Goal: Transaction & Acquisition: Book appointment/travel/reservation

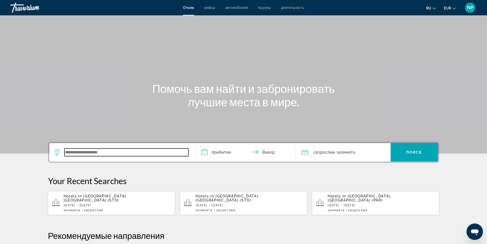
click at [123, 149] on input "Search widget" at bounding box center [126, 152] width 124 height 8
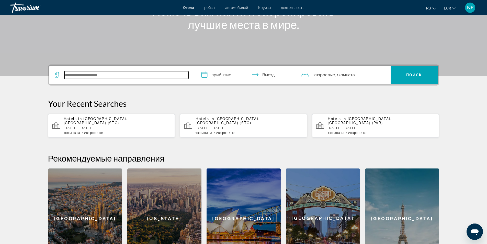
scroll to position [125, 0]
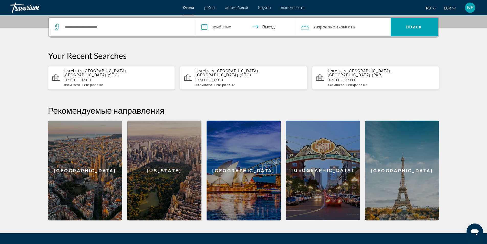
click at [359, 78] on p "[DATE] - [DATE]" at bounding box center [381, 80] width 107 height 4
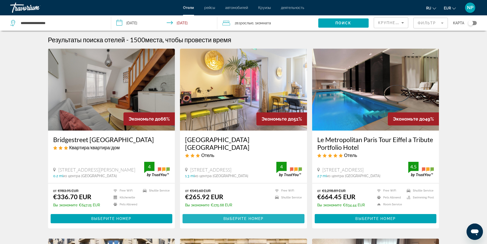
click at [256, 218] on span "Выберите номер" at bounding box center [244, 218] width 40 height 4
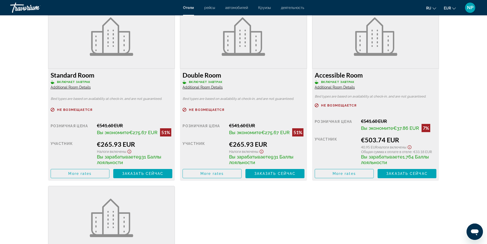
scroll to position [691, 0]
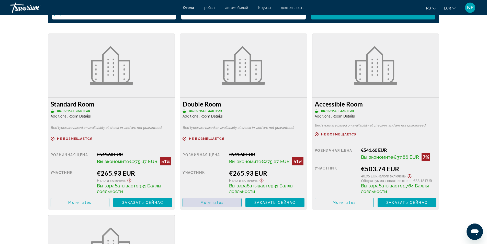
click at [226, 200] on span "Main content" at bounding box center [212, 202] width 59 height 12
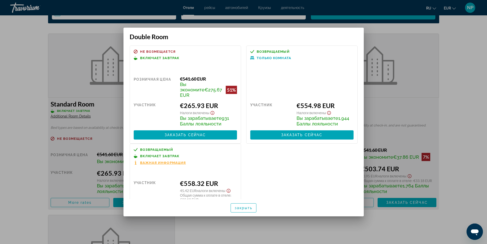
drag, startPoint x: 298, startPoint y: 35, endPoint x: 301, endPoint y: 36, distance: 3.0
click at [301, 36] on h3 "Double Room" at bounding box center [244, 37] width 228 height 8
drag, startPoint x: 237, startPoint y: 34, endPoint x: 241, endPoint y: 35, distance: 4.9
click at [241, 35] on h3 "Double Room" at bounding box center [244, 37] width 228 height 8
click at [199, 133] on span "Заказать сейчас" at bounding box center [185, 135] width 41 height 4
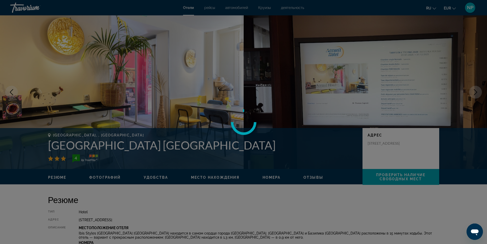
scroll to position [691, 0]
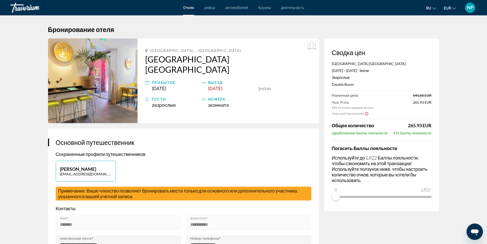
click at [261, 138] on h3 "Основной путешественник" at bounding box center [184, 142] width 256 height 8
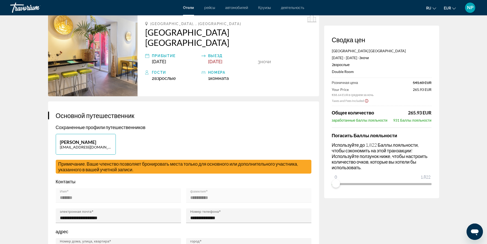
scroll to position [26, 0]
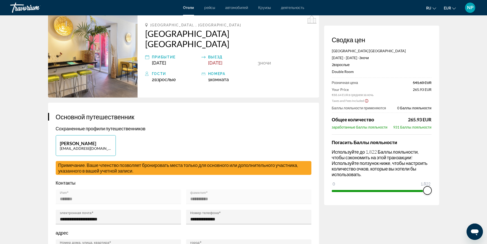
drag, startPoint x: 336, startPoint y: 184, endPoint x: 432, endPoint y: 192, distance: 96.5
click at [432, 192] on div "Сводка цен Accueil Hotel [GEOGRAPHIC_DATA] [DATE] - [DATE] - 3 ночь ночи 2 Взро…" at bounding box center [381, 115] width 115 height 179
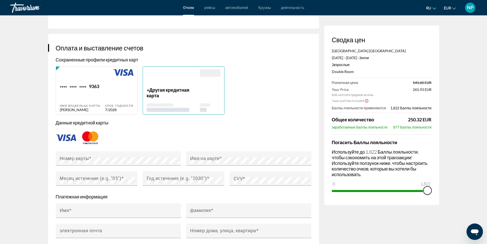
scroll to position [358, 0]
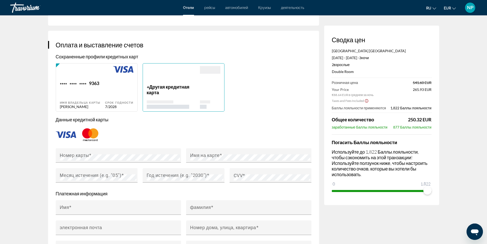
click at [109, 80] on div "Срок годности 7/2028" at bounding box center [119, 94] width 28 height 28
type input "**********"
type input "*******"
type input "**********"
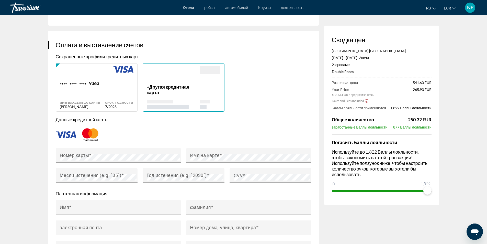
type input "******"
type input "***"
type input "*****"
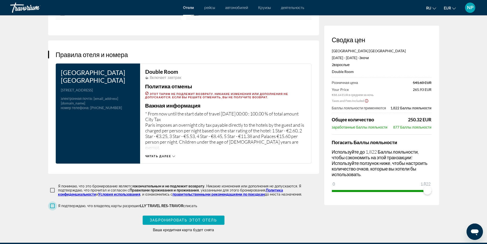
scroll to position [588, 0]
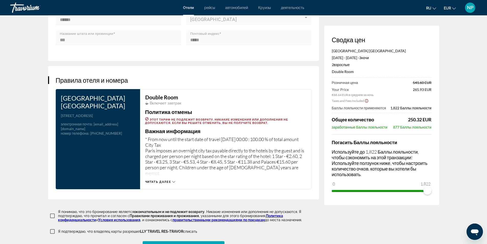
click at [170, 180] on span "Читать далее" at bounding box center [158, 181] width 26 height 3
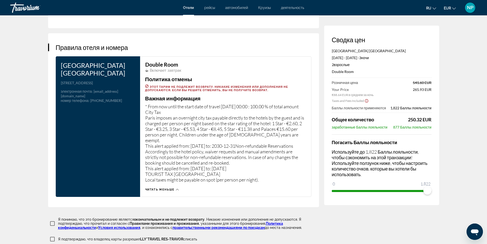
scroll to position [614, 0]
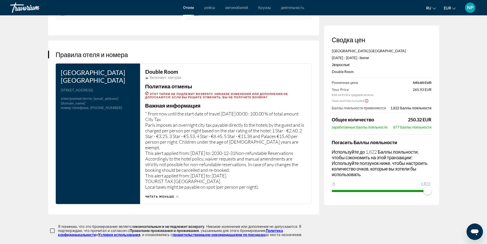
click at [367, 101] on icon "Show Taxes and Fees disclaimer" at bounding box center [367, 100] width 4 height 5
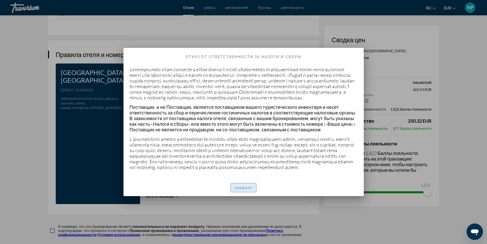
click at [250, 190] on span "закрыть" at bounding box center [244, 187] width 18 height 4
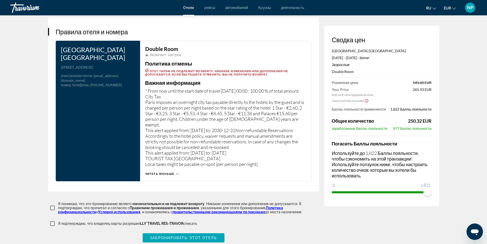
scroll to position [652, 0]
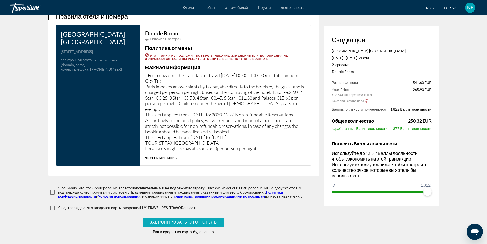
click at [213, 220] on span "Забронировать этот отель" at bounding box center [183, 222] width 67 height 4
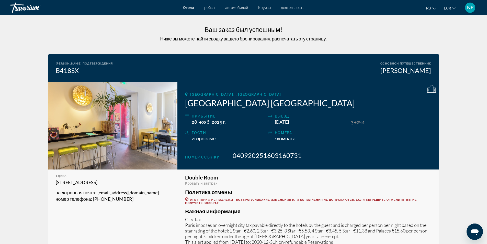
click at [470, 6] on span "NP" at bounding box center [470, 7] width 6 height 5
click at [435, 48] on link "Мой счет" at bounding box center [435, 49] width 21 height 7
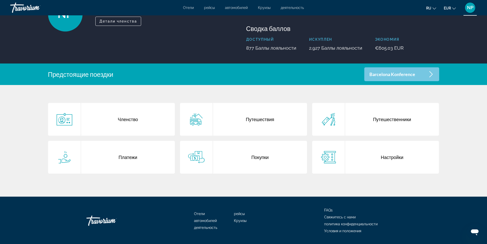
scroll to position [51, 0]
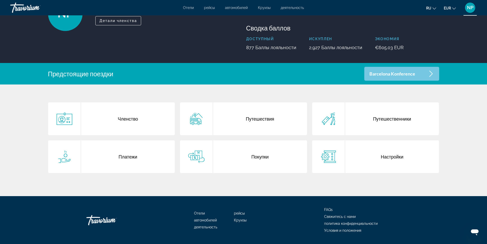
click at [273, 120] on div "Путешествия" at bounding box center [260, 118] width 94 height 33
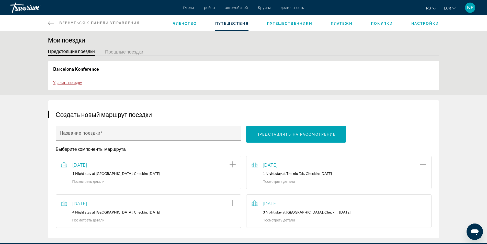
click at [140, 51] on button "Прошлые поездки" at bounding box center [124, 52] width 38 height 8
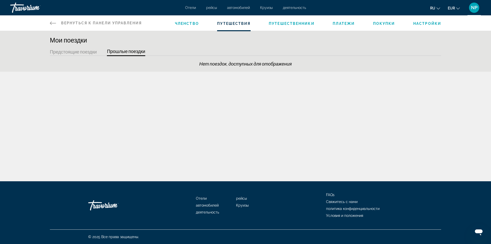
click at [92, 51] on button "Предстоящие поездки" at bounding box center [73, 52] width 47 height 8
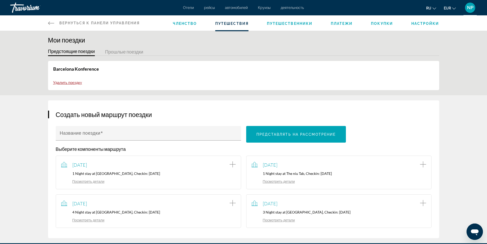
click at [73, 82] on span "Удалить поездку" at bounding box center [67, 83] width 29 height 4
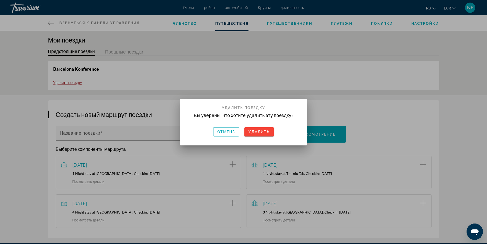
click at [255, 72] on div at bounding box center [243, 122] width 487 height 244
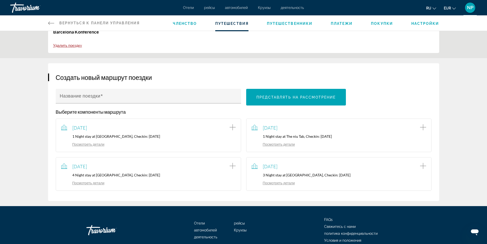
scroll to position [62, 0]
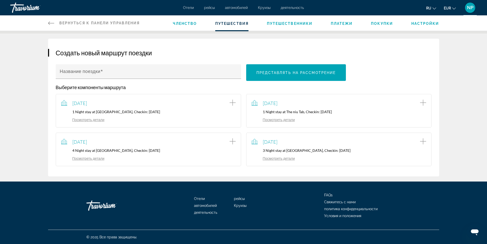
click at [287, 158] on link "Посмотреть детали" at bounding box center [273, 158] width 43 height 4
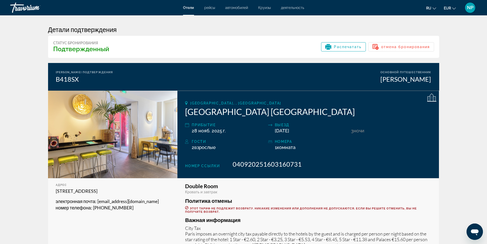
click at [473, 10] on span "NP" at bounding box center [470, 7] width 6 height 5
click at [440, 48] on link "Мой счет" at bounding box center [435, 49] width 21 height 7
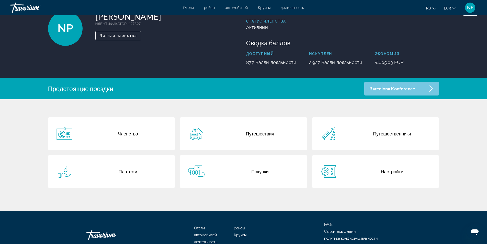
scroll to position [66, 0]
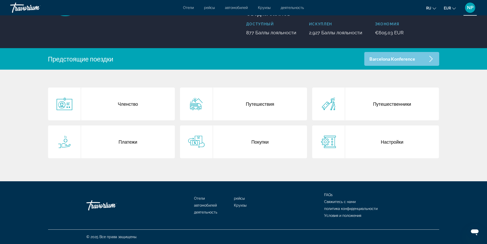
click at [284, 100] on div "Путешествия" at bounding box center [260, 103] width 94 height 33
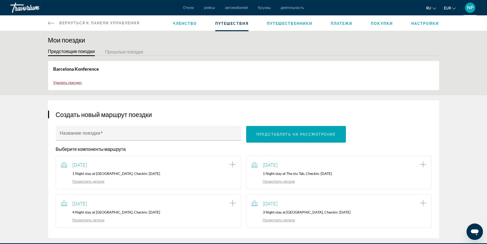
click at [183, 23] on span "Членство" at bounding box center [185, 23] width 24 height 4
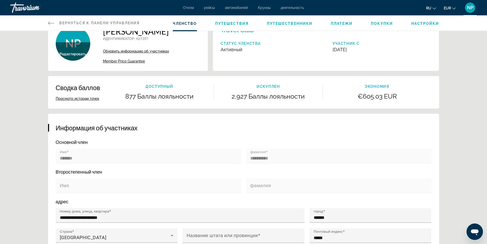
scroll to position [26, 0]
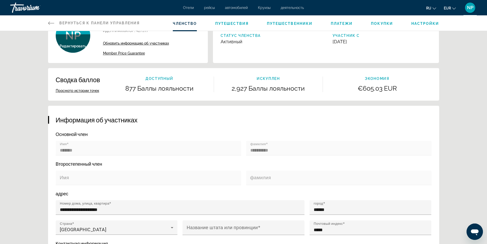
click at [90, 91] on button "Просмотр истории точек" at bounding box center [77, 90] width 43 height 5
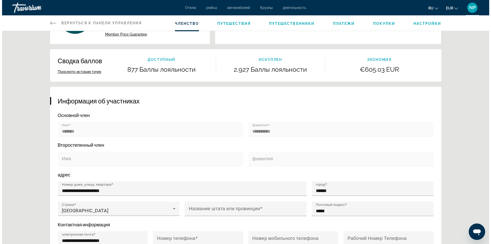
scroll to position [0, 0]
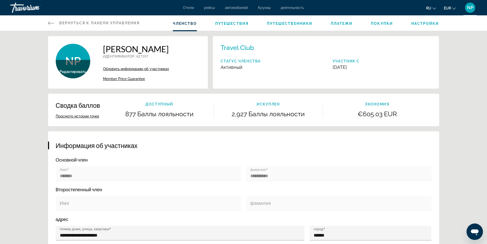
click at [307, 21] on span "Путешественники" at bounding box center [290, 23] width 46 height 4
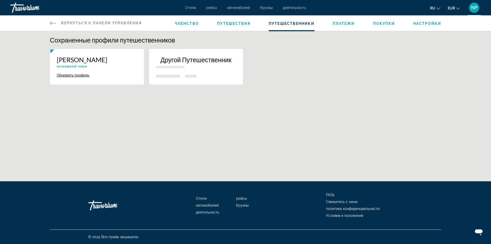
click at [348, 24] on span "Платежи" at bounding box center [344, 23] width 22 height 4
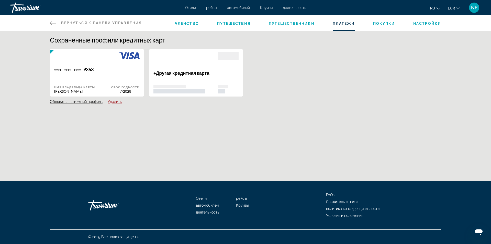
click at [435, 24] on span "Настройки" at bounding box center [427, 23] width 28 height 4
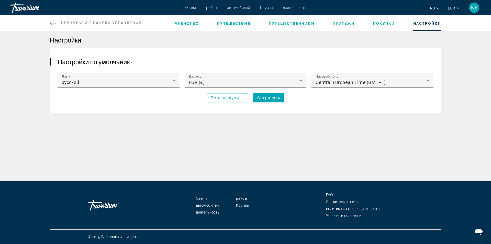
click at [476, 9] on span "NP" at bounding box center [474, 7] width 6 height 5
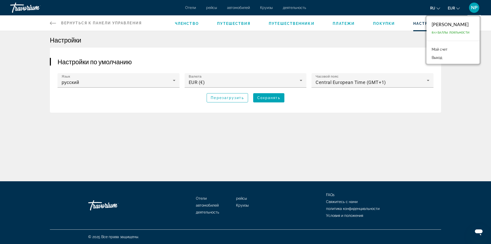
click at [436, 58] on button "Выход" at bounding box center [437, 57] width 16 height 7
